Goal: Navigation & Orientation: Find specific page/section

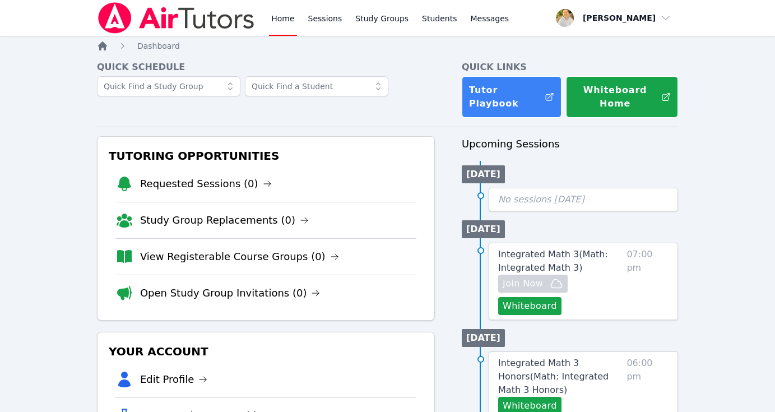
click at [104, 47] on icon "Breadcrumb" at bounding box center [102, 45] width 9 height 9
click at [323, 13] on link "Sessions" at bounding box center [325, 18] width 39 height 36
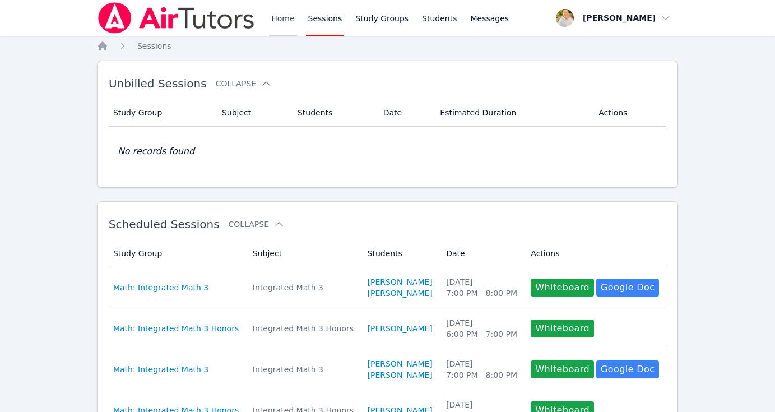
click at [288, 21] on link "Home" at bounding box center [282, 18] width 27 height 36
